Goal: Complete application form

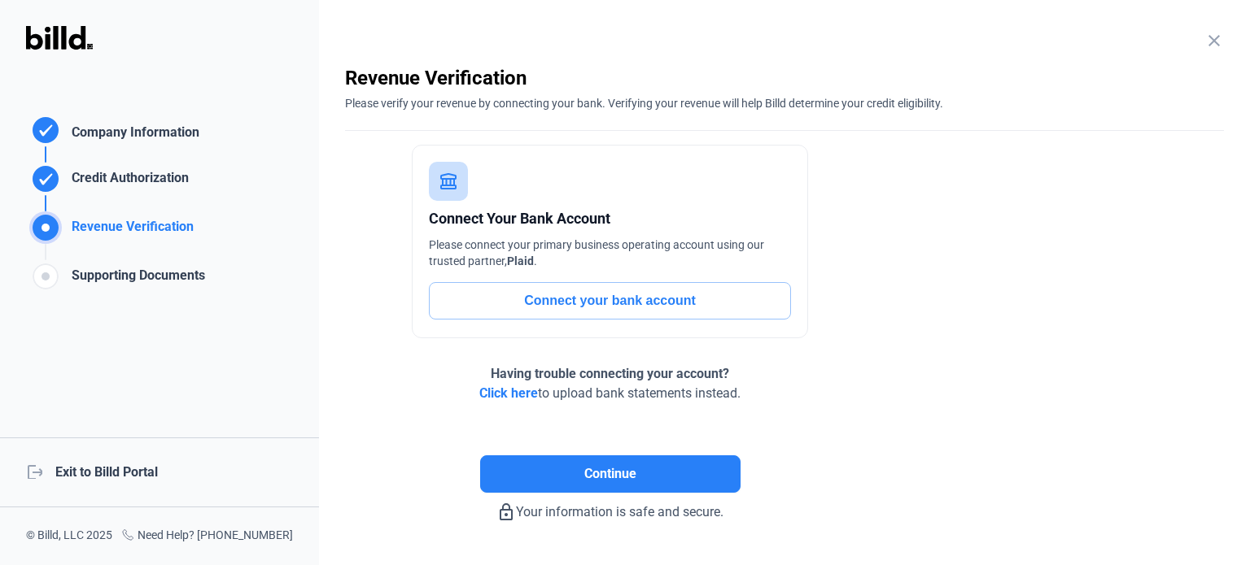
scroll to position [46, 0]
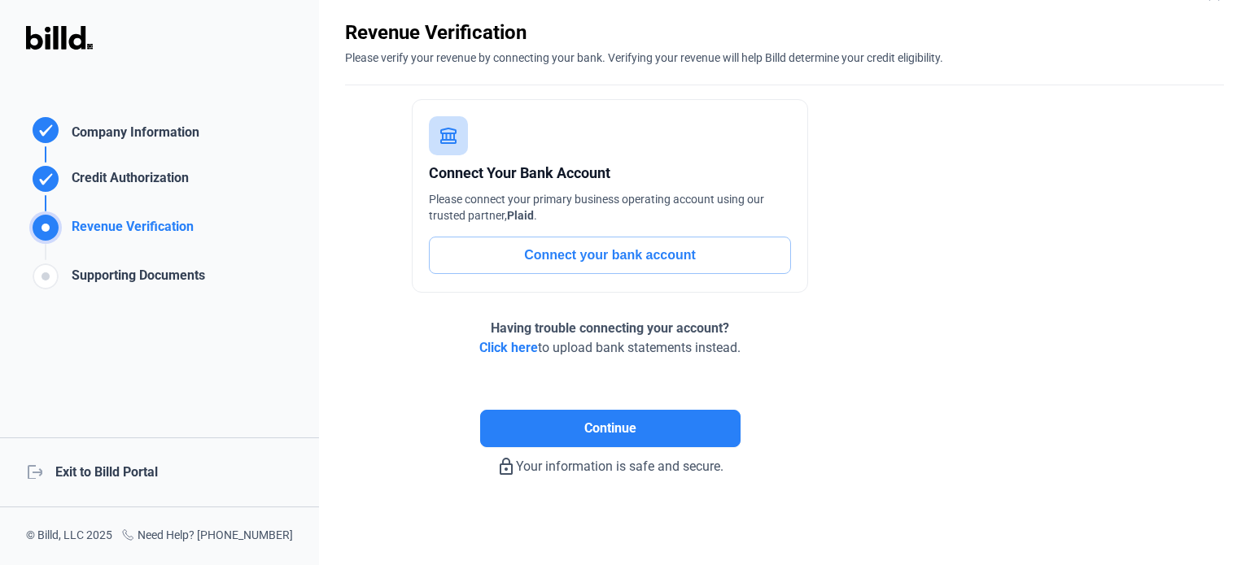
click at [499, 351] on span "Click here" at bounding box center [508, 347] width 59 height 15
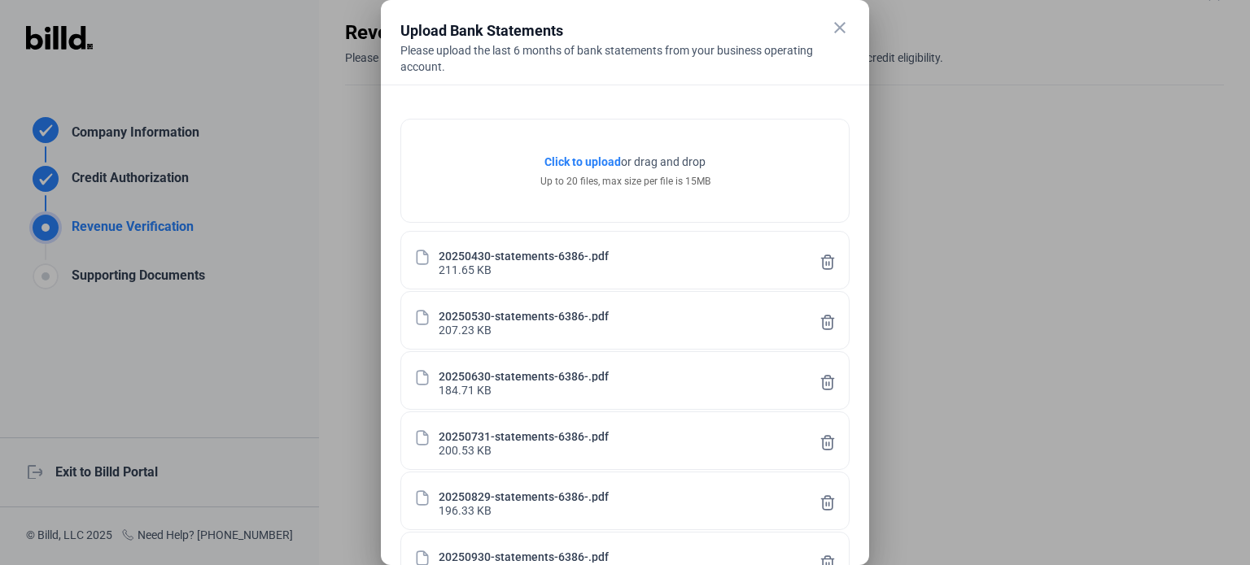
click at [1041, 433] on div at bounding box center [625, 282] width 1250 height 565
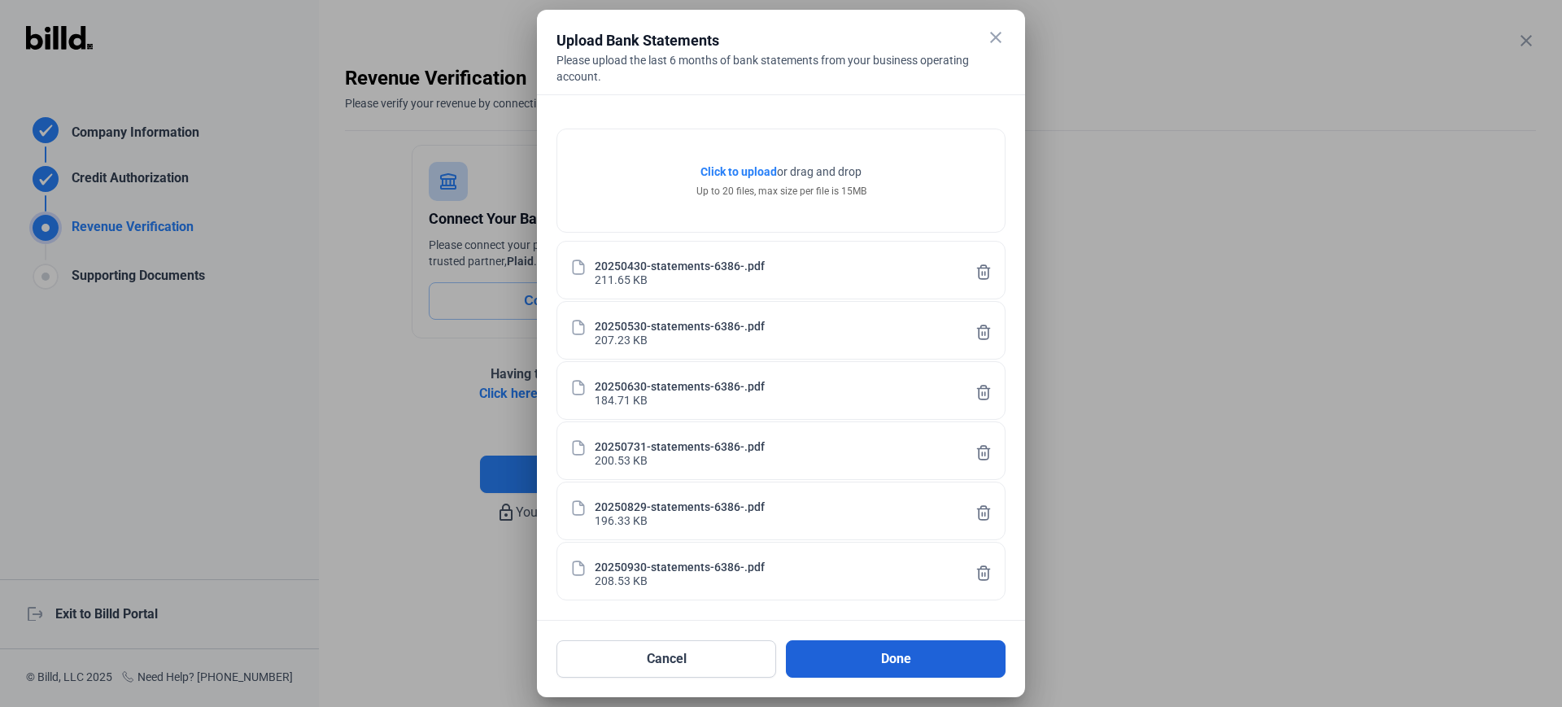
drag, startPoint x: 1112, startPoint y: 0, endPoint x: 898, endPoint y: 661, distance: 694.5
click at [898, 565] on button "Done" at bounding box center [896, 658] width 220 height 37
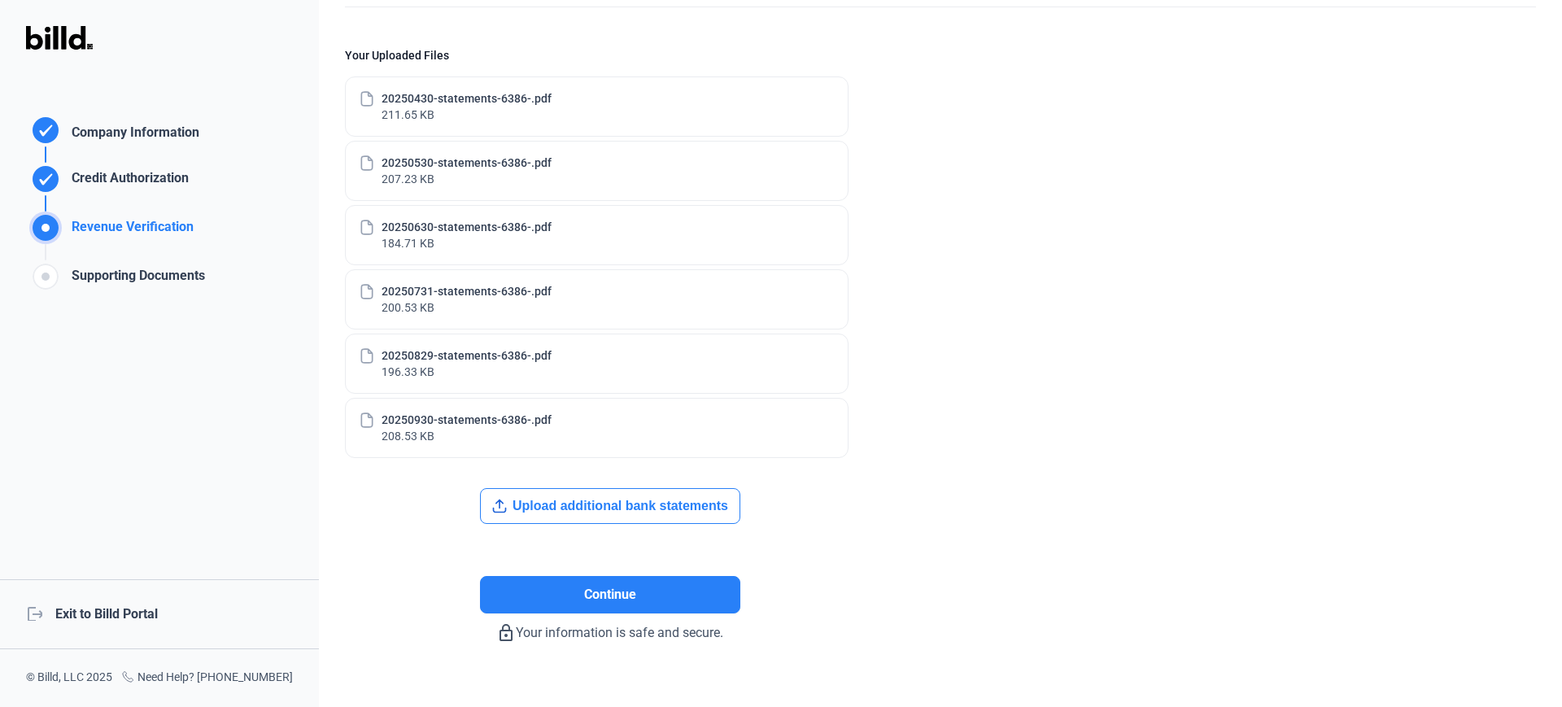
scroll to position [149, 0]
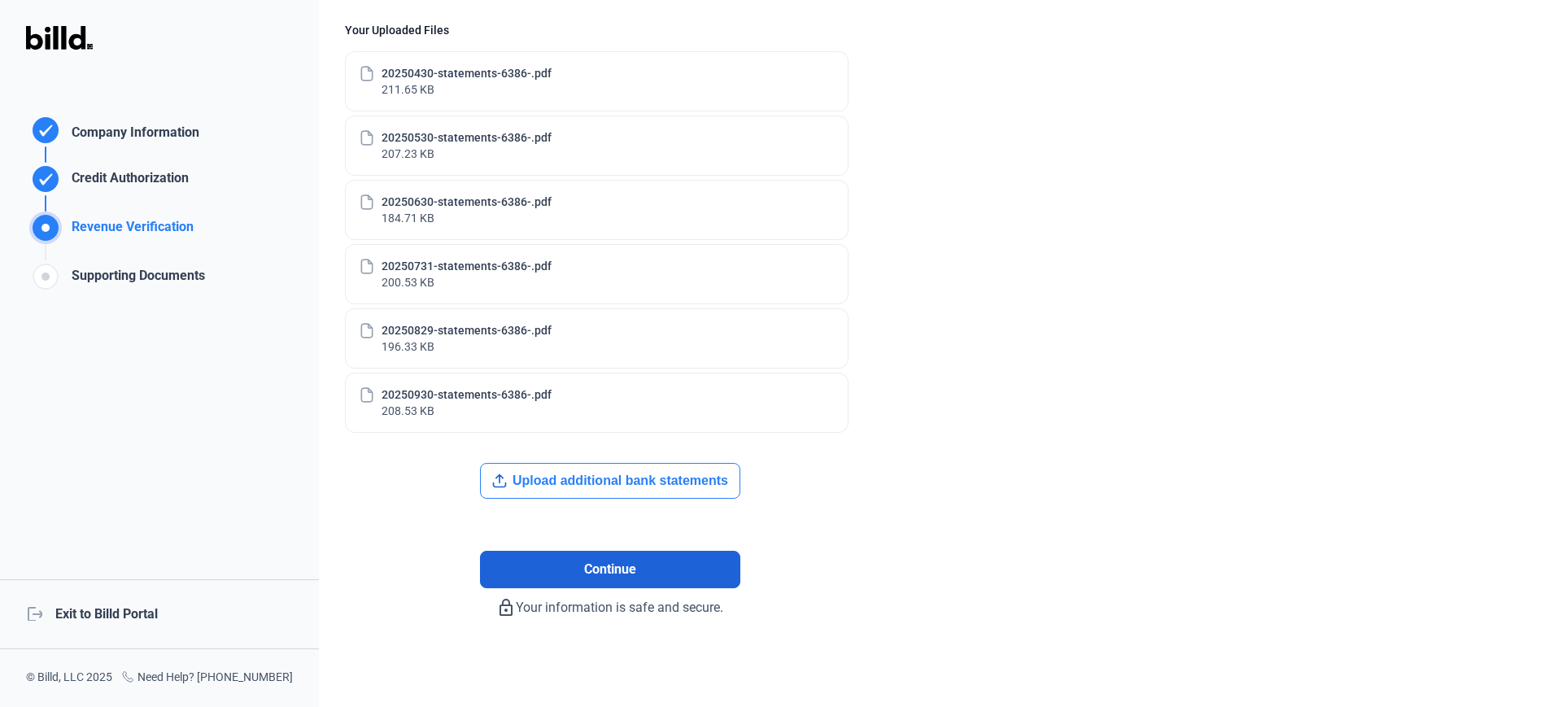
click at [632, 565] on span "Continue" at bounding box center [610, 570] width 52 height 20
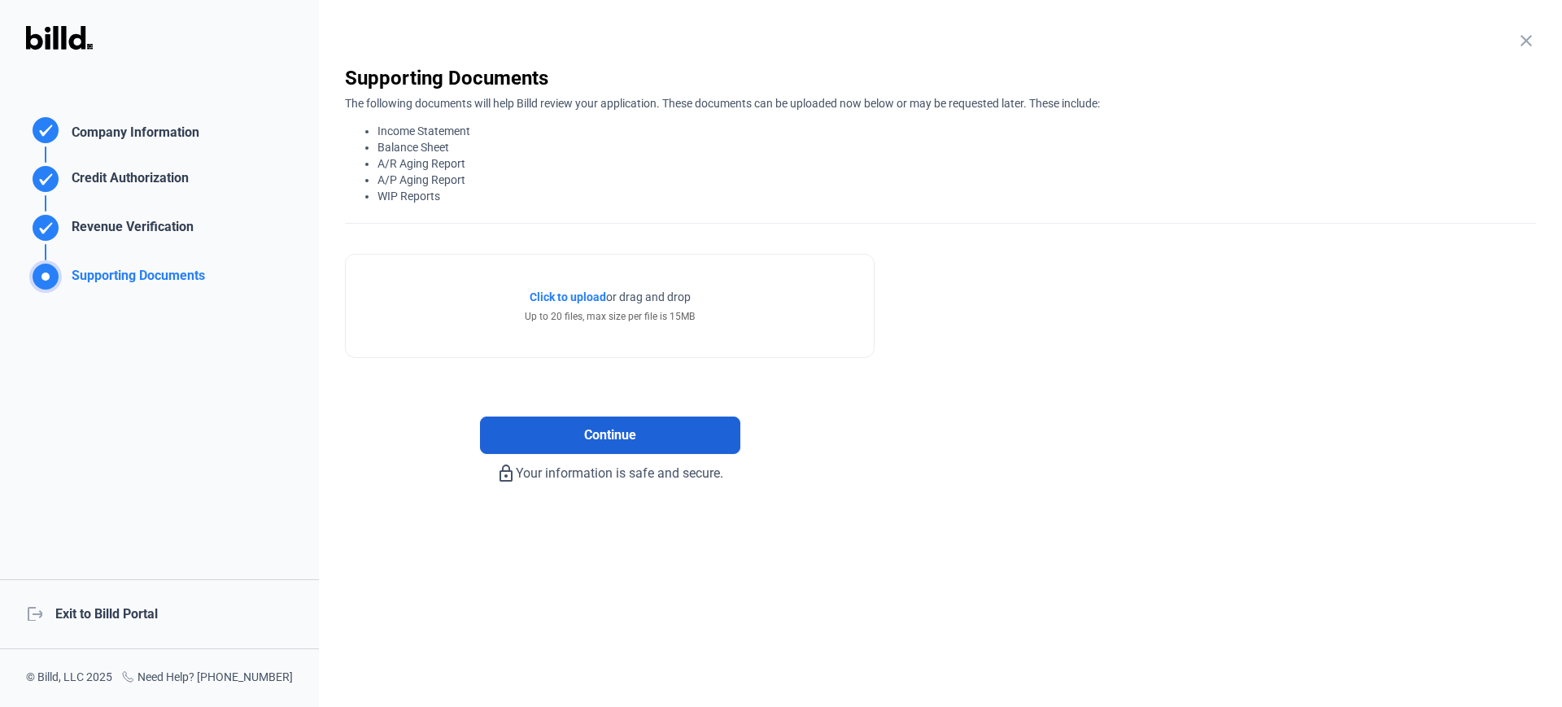
click at [606, 437] on span "Continue" at bounding box center [610, 436] width 52 height 20
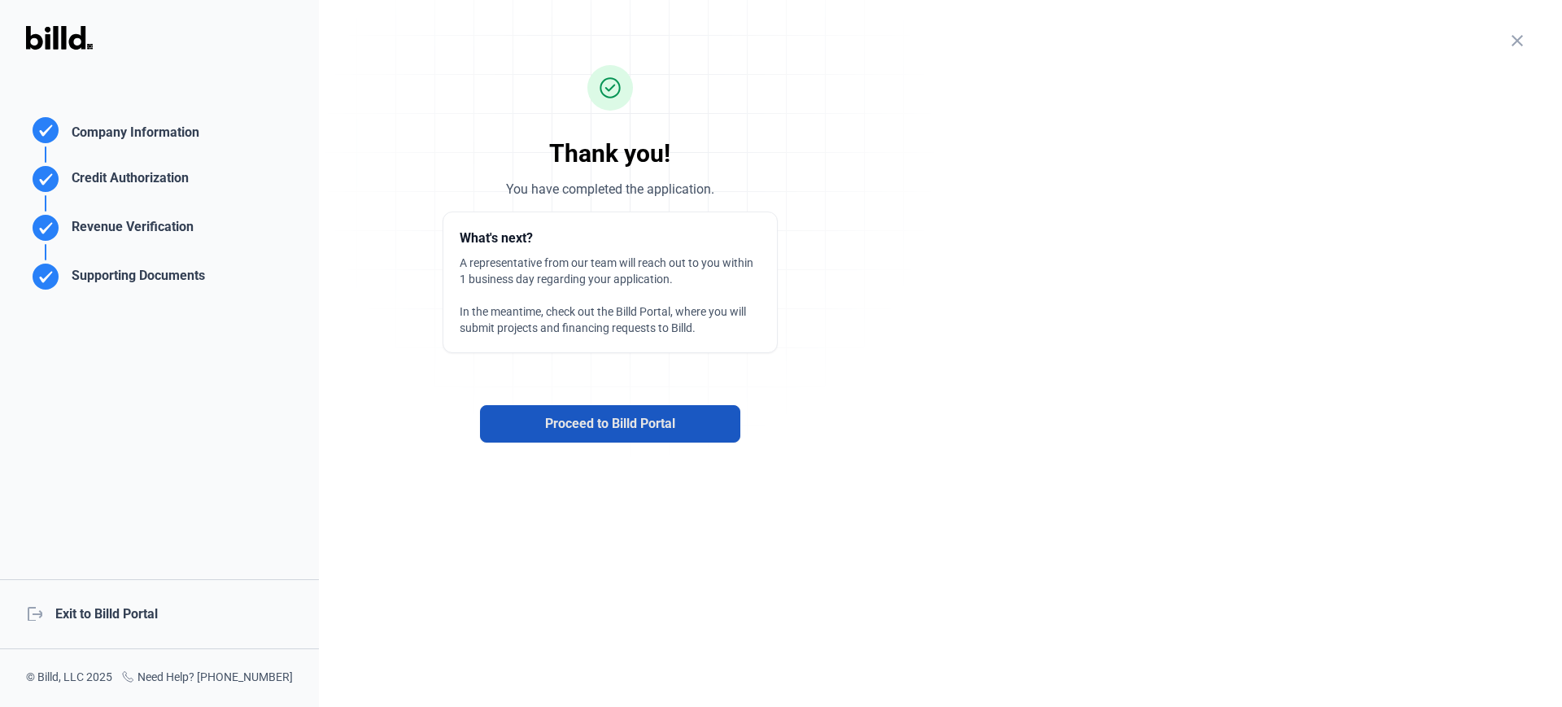
click at [637, 431] on span "Proceed to Billd Portal" at bounding box center [610, 424] width 130 height 20
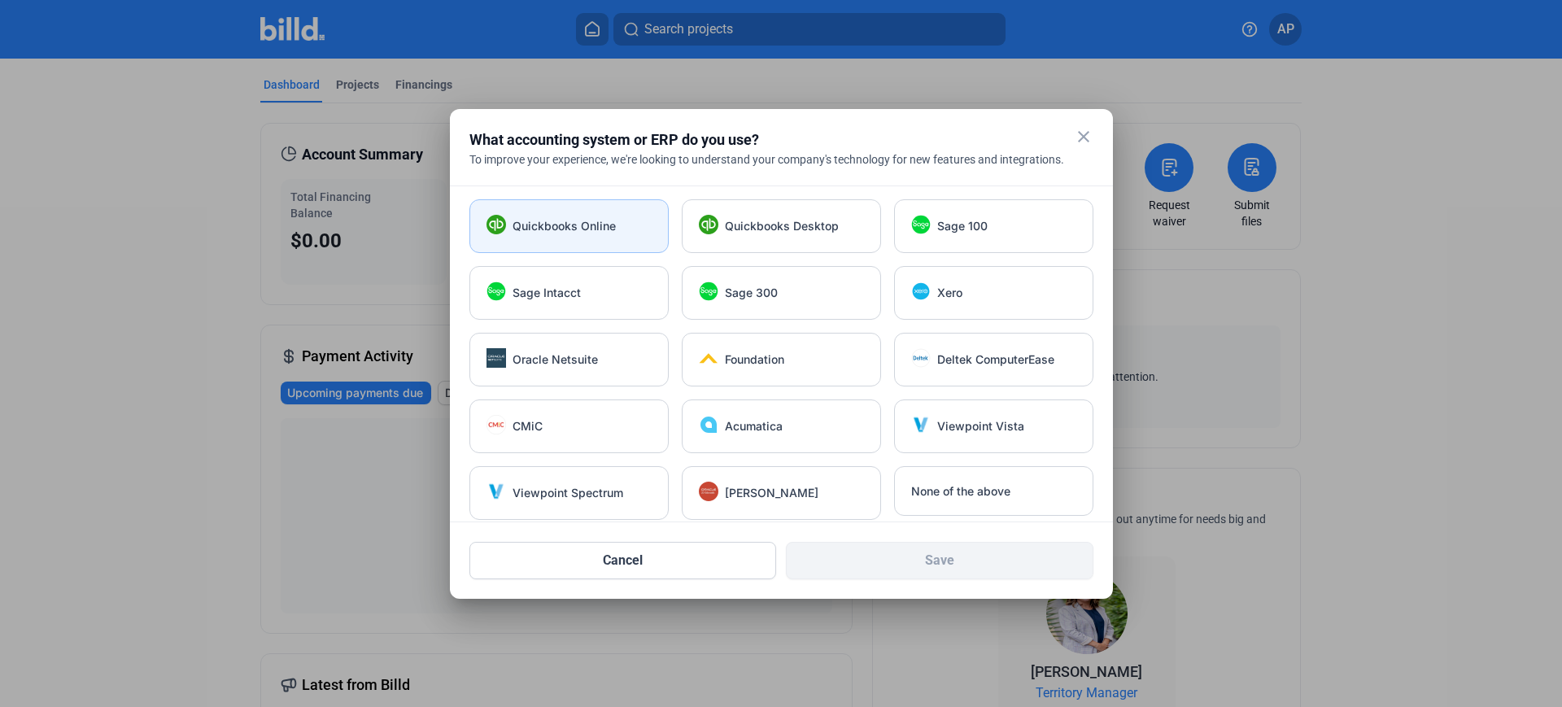
click at [575, 228] on span "Quickbooks Online" at bounding box center [564, 226] width 103 height 16
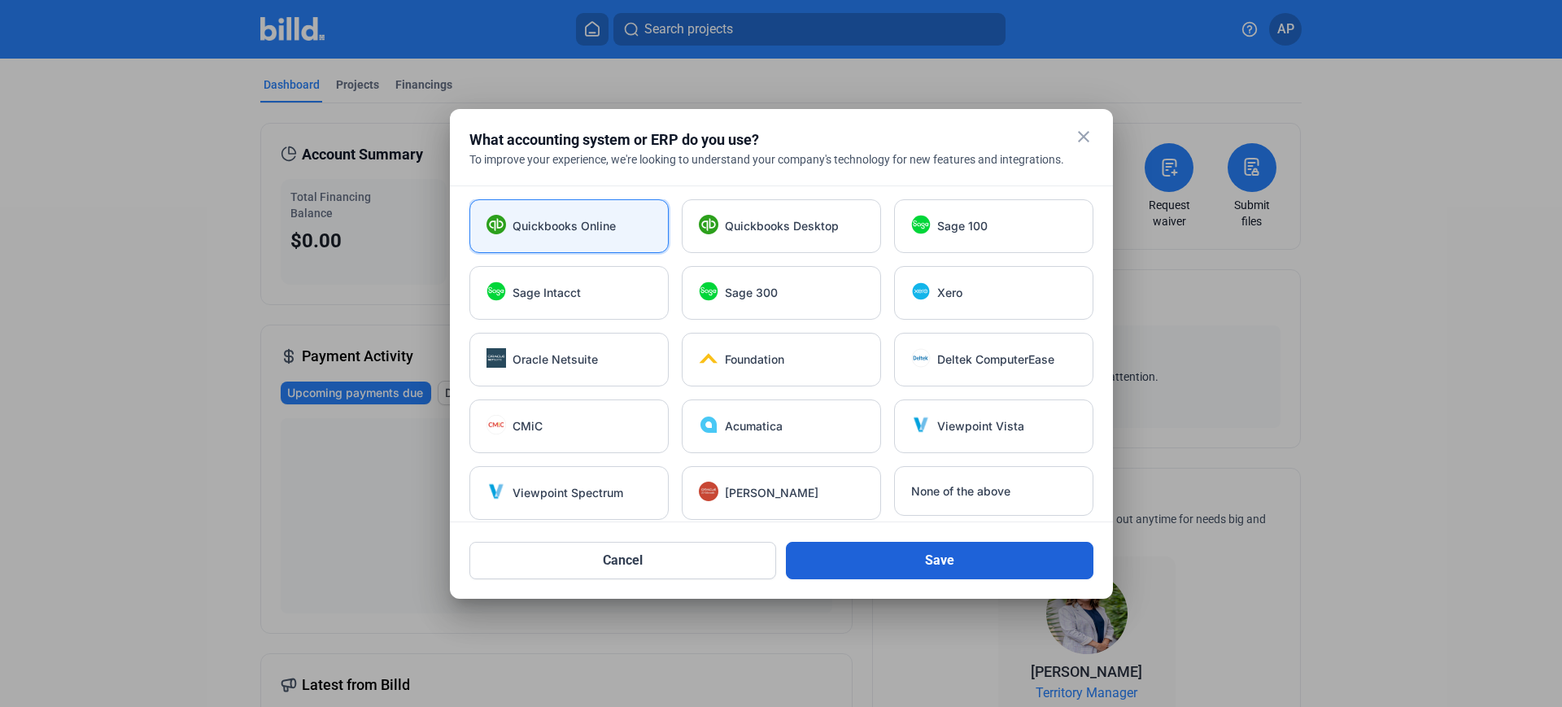
click at [933, 557] on button "Save" at bounding box center [940, 560] width 308 height 37
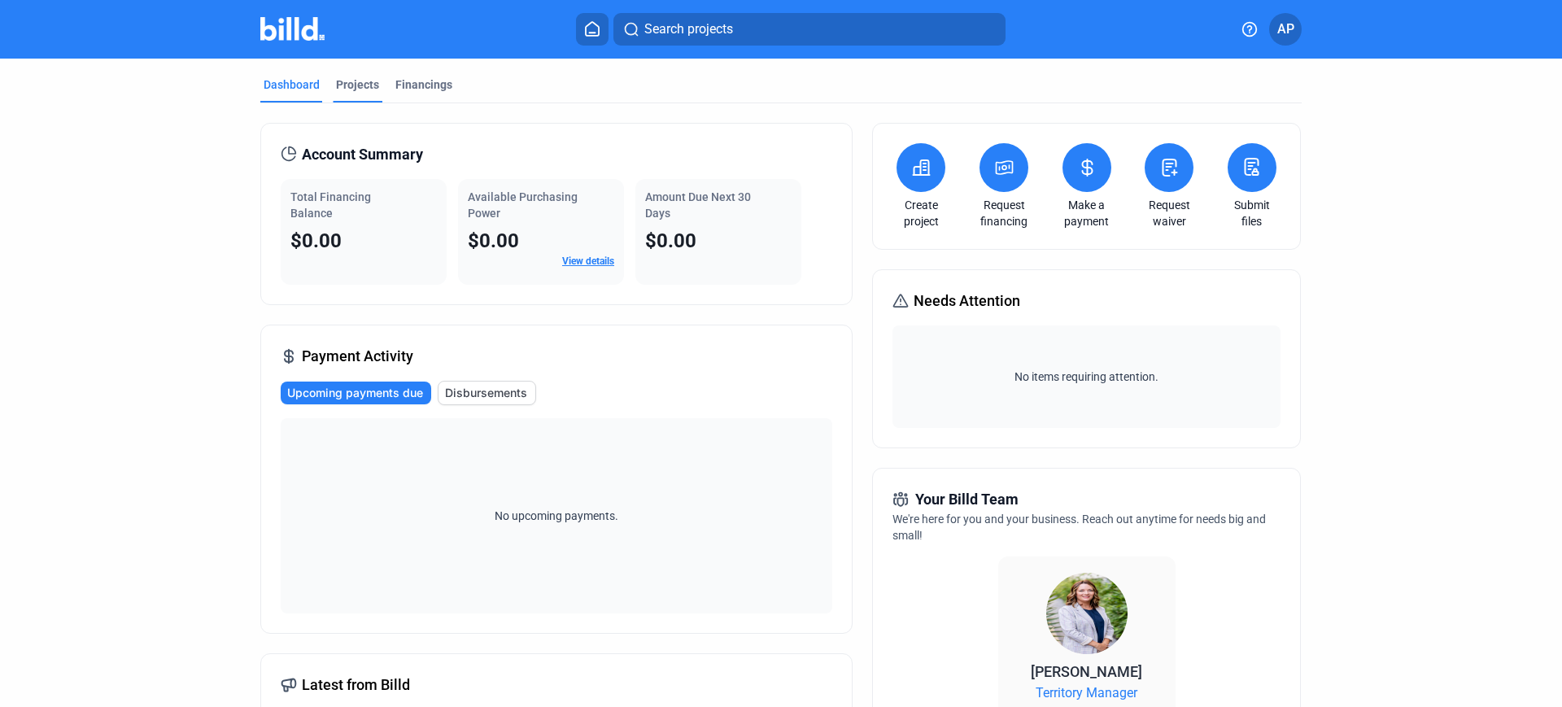
click at [353, 89] on div "Projects" at bounding box center [357, 84] width 43 height 16
